Goal: Communication & Community: Share content

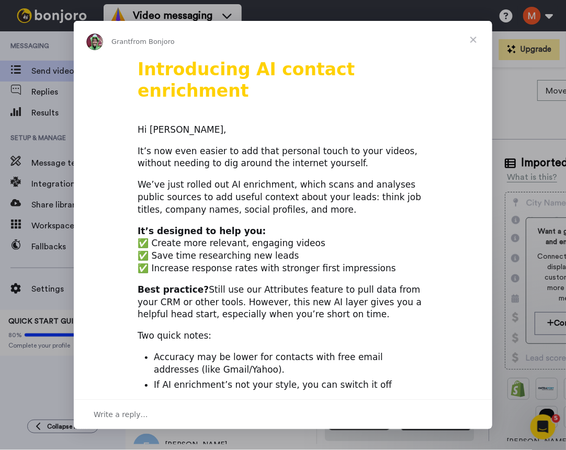
click at [471, 42] on span "Close" at bounding box center [474, 40] width 38 height 38
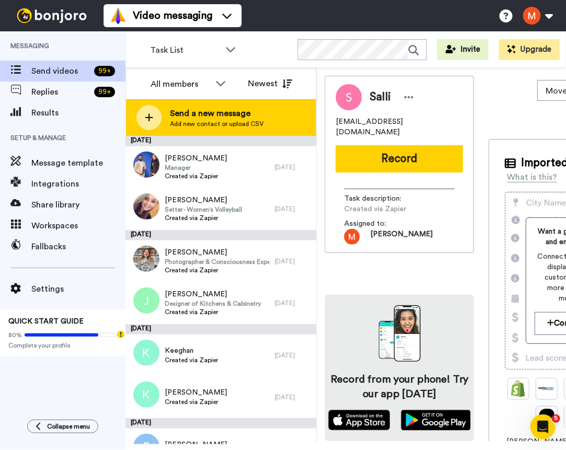
click at [202, 110] on span "Send a new message" at bounding box center [217, 113] width 94 height 13
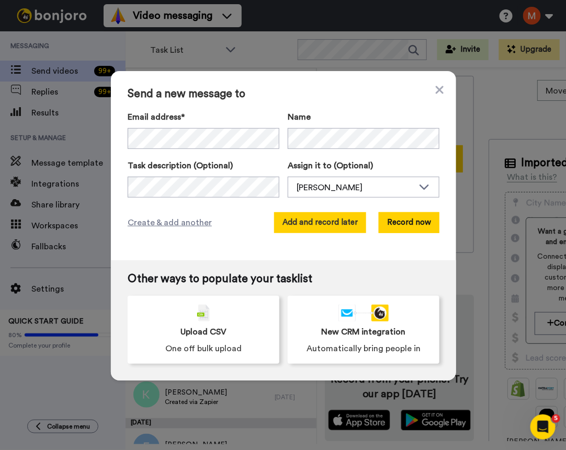
click at [323, 223] on button "Add and record later" at bounding box center [320, 222] width 92 height 21
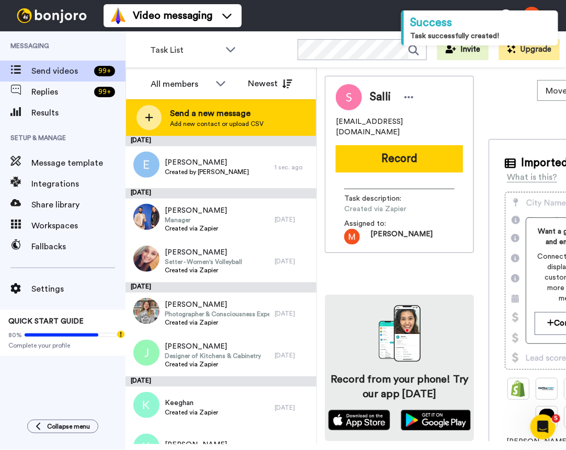
click at [209, 104] on div "Send a new message Add new contact or upload CSV" at bounding box center [221, 117] width 190 height 37
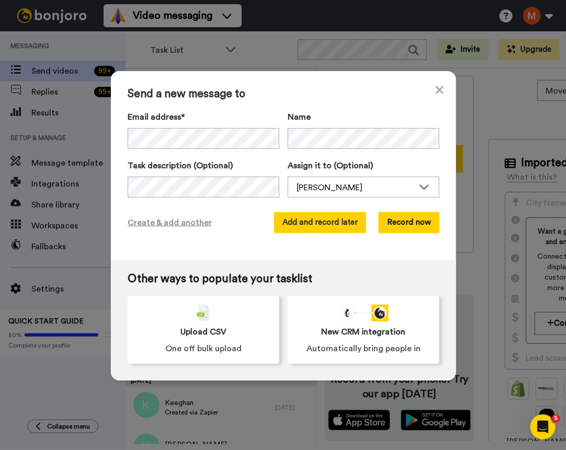
click at [330, 221] on button "Add and record later" at bounding box center [320, 222] width 92 height 21
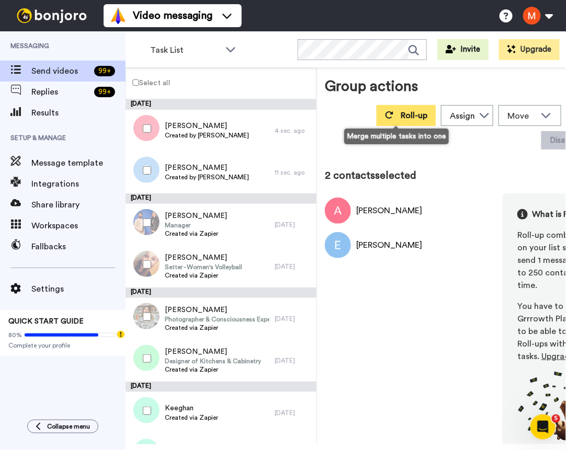
click at [382, 122] on button "Roll-up" at bounding box center [406, 115] width 59 height 21
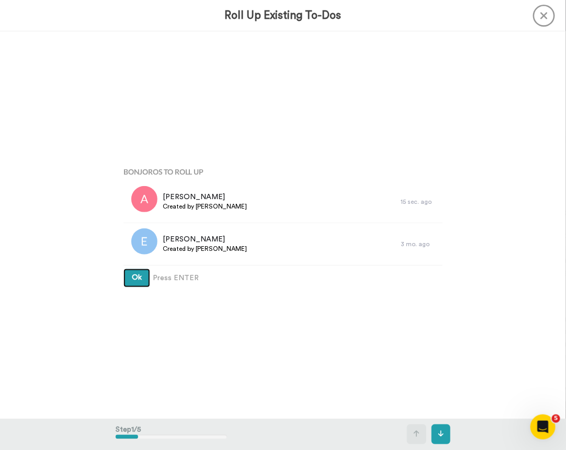
click at [132, 277] on span "Ok" at bounding box center [137, 277] width 10 height 7
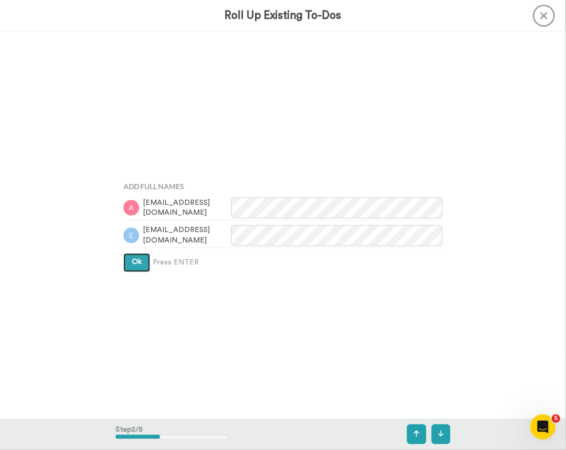
click at [132, 264] on span "Ok" at bounding box center [137, 262] width 10 height 7
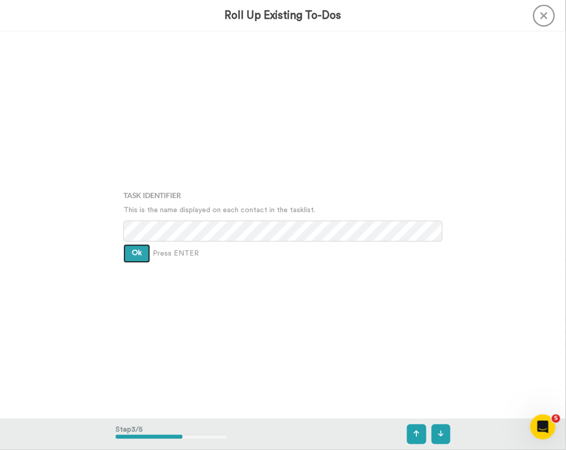
click at [132, 250] on span "Ok" at bounding box center [137, 253] width 10 height 7
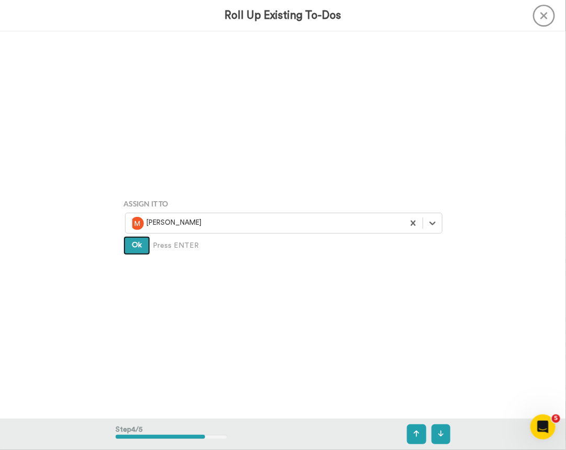
click at [133, 250] on button "Ok" at bounding box center [136, 245] width 27 height 19
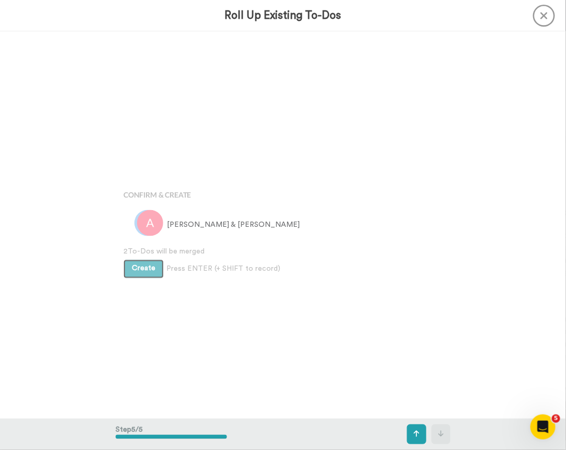
scroll to position [1549, 0]
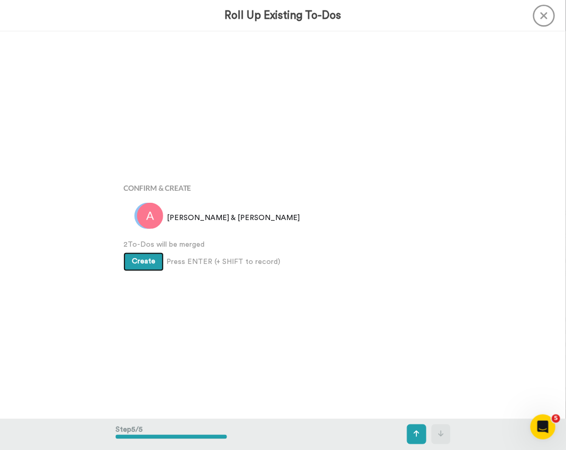
click at [132, 258] on span "Create" at bounding box center [144, 261] width 24 height 7
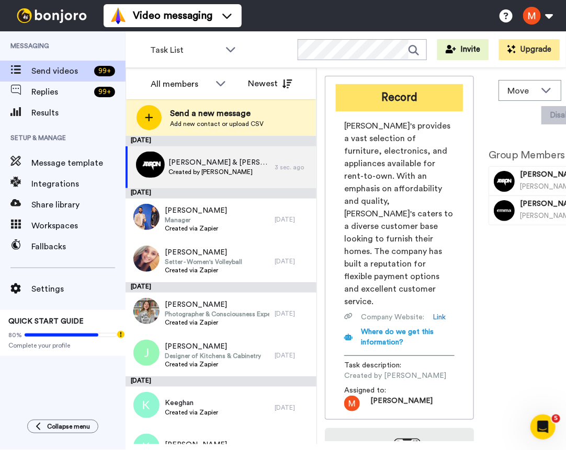
click at [402, 99] on button "Record" at bounding box center [399, 97] width 127 height 27
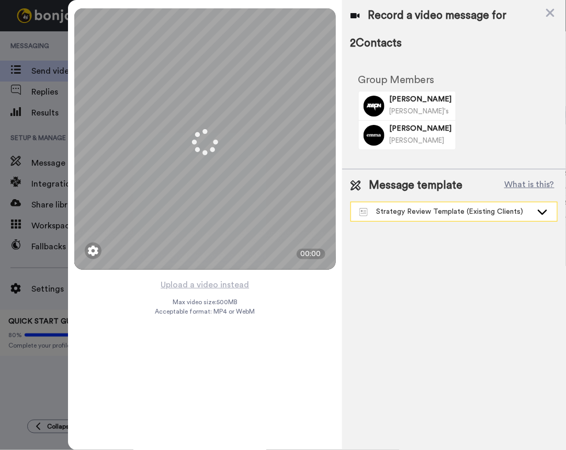
click at [430, 213] on div "Strategy Review Template (Existing Clients)" at bounding box center [445, 212] width 173 height 10
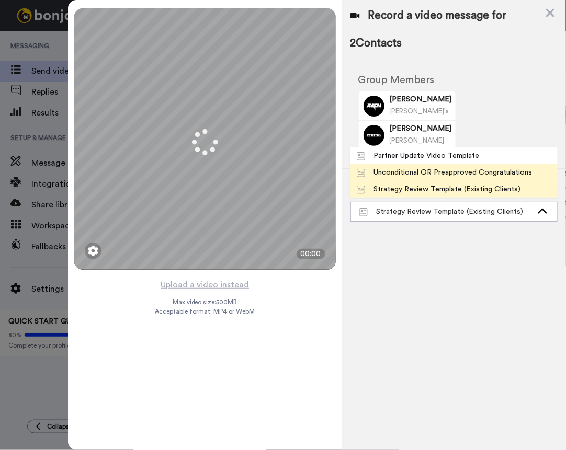
click at [416, 172] on div "Unconditional OR Preapproved Congratulations" at bounding box center [445, 172] width 176 height 10
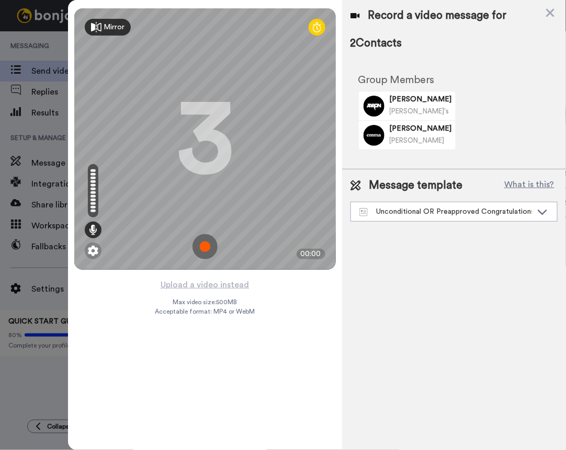
click at [210, 241] on img at bounding box center [204, 246] width 25 height 25
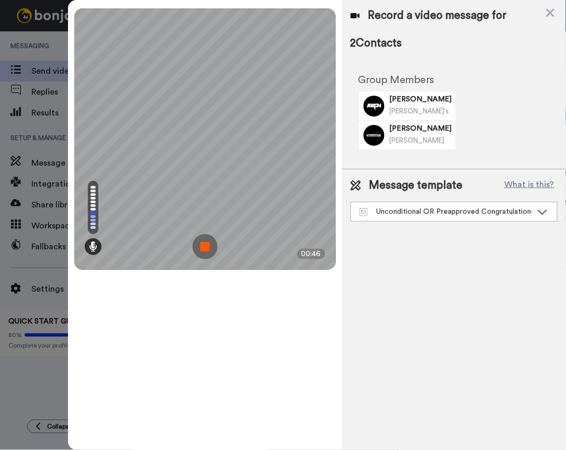
click at [205, 246] on img at bounding box center [204, 246] width 25 height 25
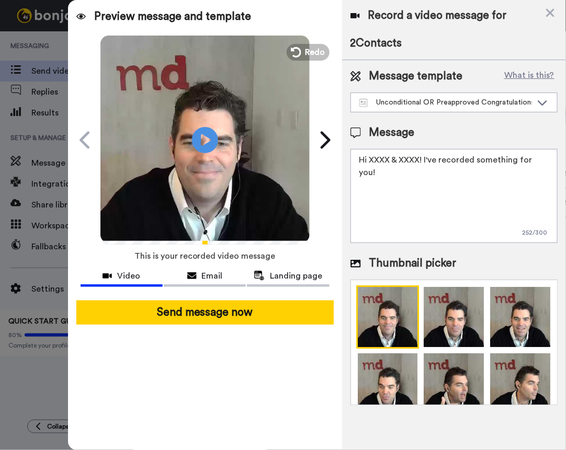
drag, startPoint x: 420, startPoint y: 160, endPoint x: 370, endPoint y: 160, distance: 49.7
click at [370, 160] on textarea "Hi XXXX & XXXX! I've recorded something for you!" at bounding box center [453, 196] width 207 height 94
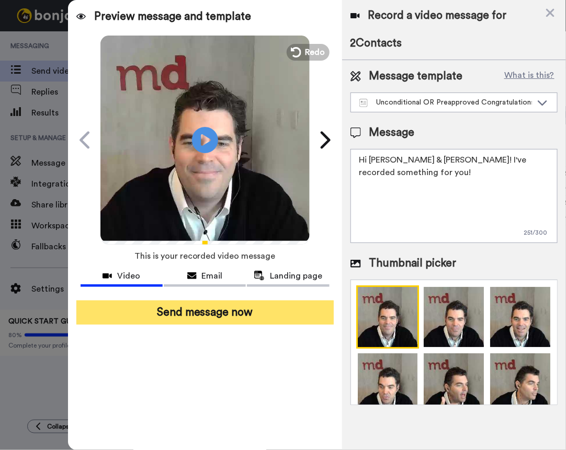
type textarea "Hi [PERSON_NAME] & [PERSON_NAME]! I've recorded something for you!"
click at [251, 314] on button "Send message now" at bounding box center [204, 313] width 257 height 24
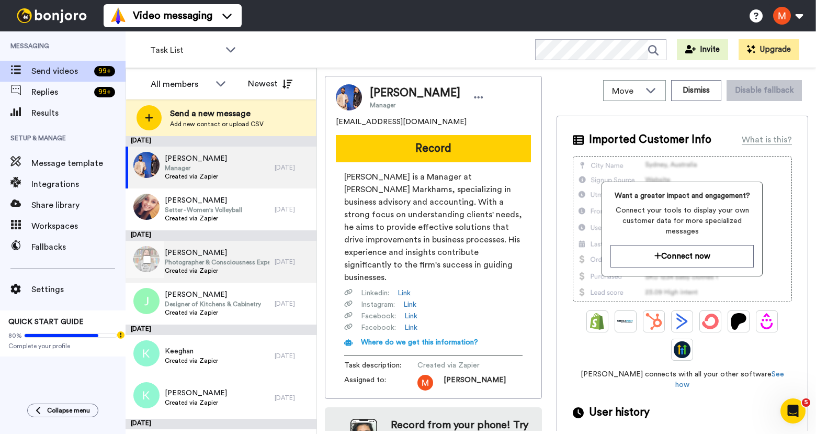
click at [193, 256] on span "[PERSON_NAME]" at bounding box center [217, 252] width 105 height 10
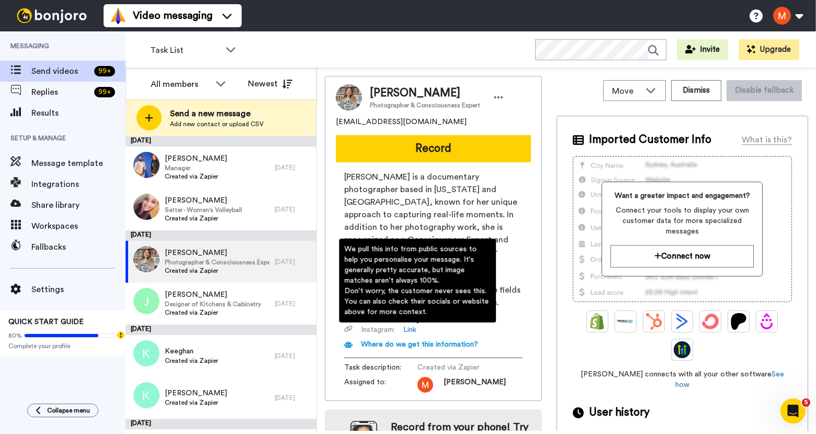
click at [448, 341] on span "Where do we get this information?" at bounding box center [419, 344] width 117 height 7
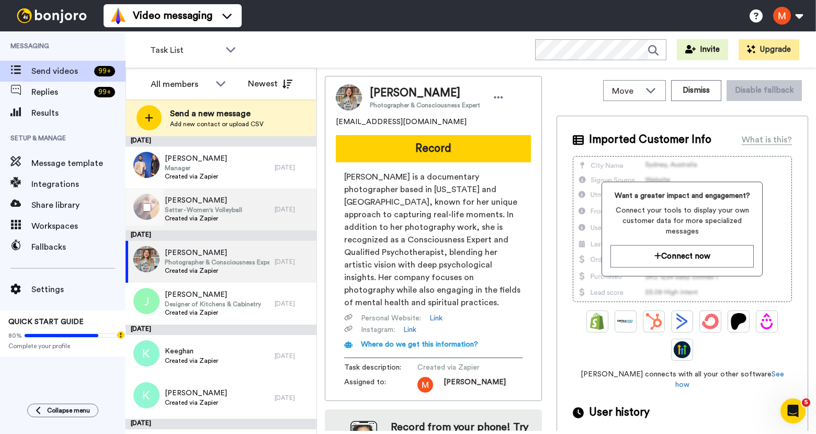
click at [215, 208] on span "Setter - Women's Volleyball" at bounding box center [203, 210] width 77 height 8
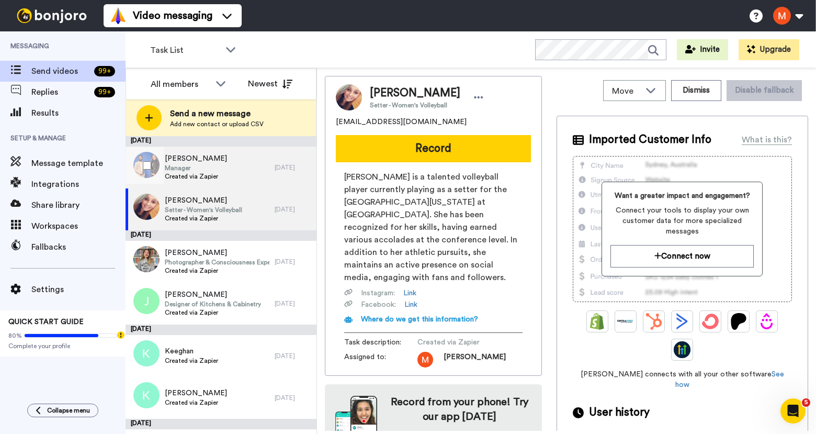
click at [191, 160] on span "[PERSON_NAME]" at bounding box center [196, 158] width 62 height 10
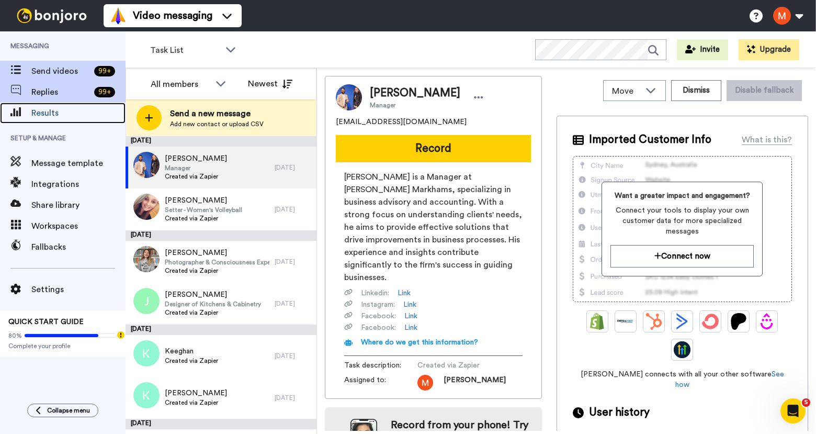
drag, startPoint x: 39, startPoint y: 112, endPoint x: 96, endPoint y: 101, distance: 57.6
click at [39, 112] on span "Results" at bounding box center [78, 113] width 94 height 13
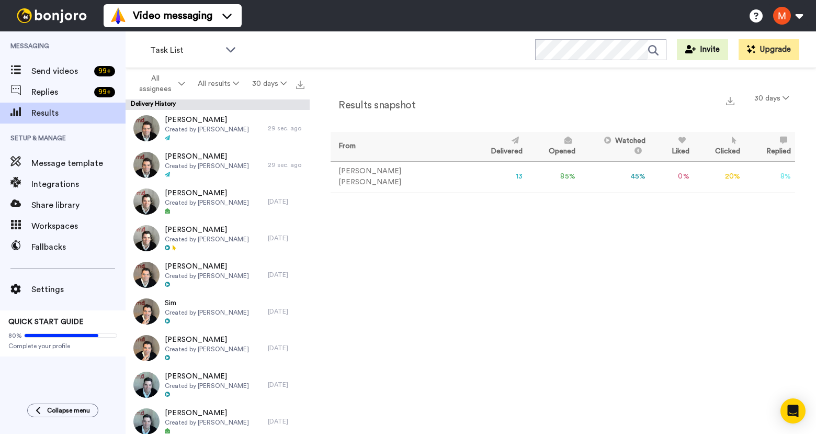
click at [658, 46] on icon at bounding box center [657, 50] width 18 height 21
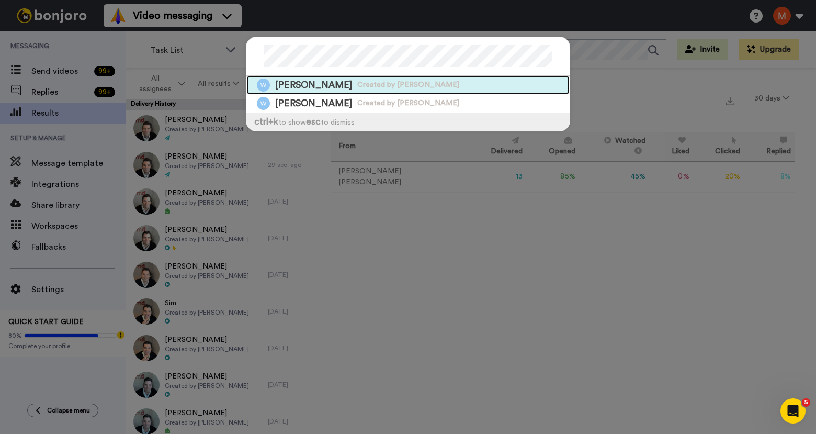
click at [287, 82] on span "Wilkie" at bounding box center [313, 84] width 77 height 13
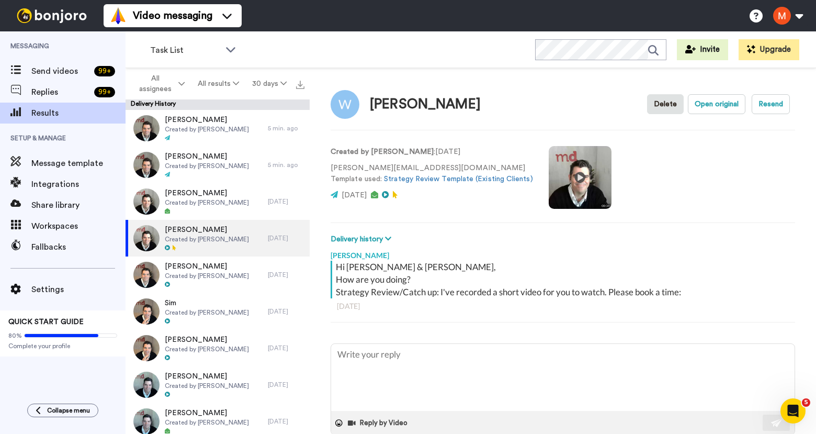
type textarea "x"
